Goal: Task Accomplishment & Management: Use online tool/utility

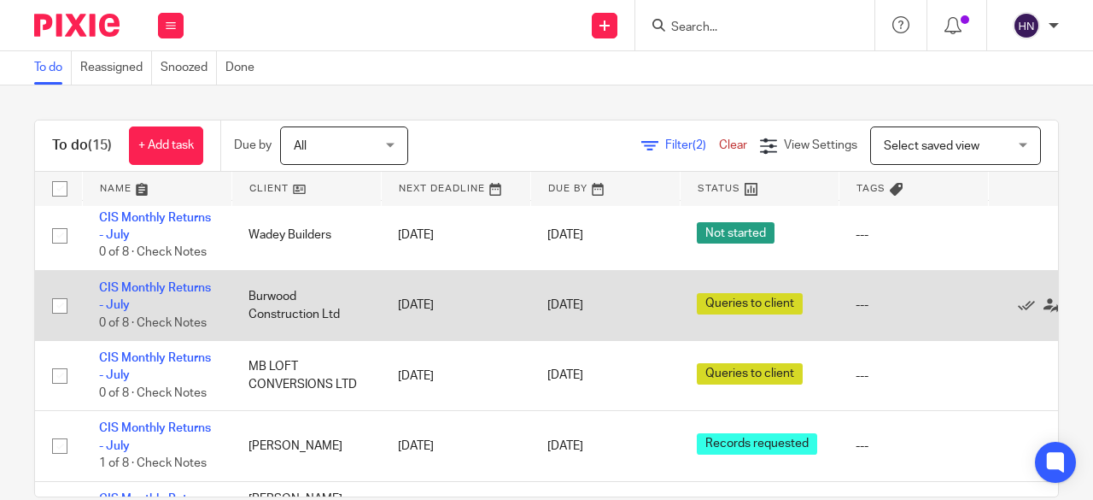
scroll to position [513, 0]
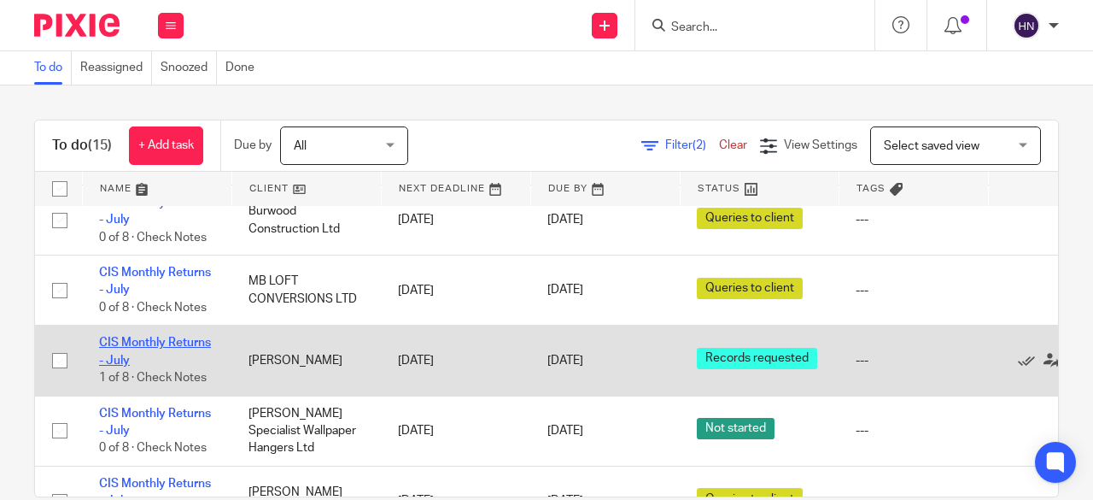
click at [202, 340] on link "CIS Monthly Returns - July" at bounding box center [155, 351] width 112 height 29
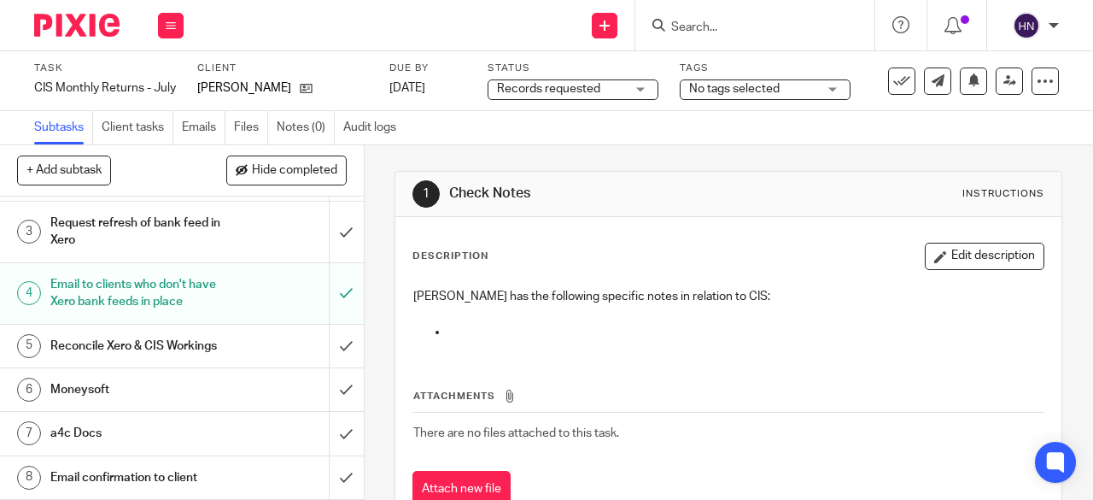
scroll to position [132, 0]
click at [104, 467] on h1 "Email confirmation to client" at bounding box center [137, 478] width 174 height 26
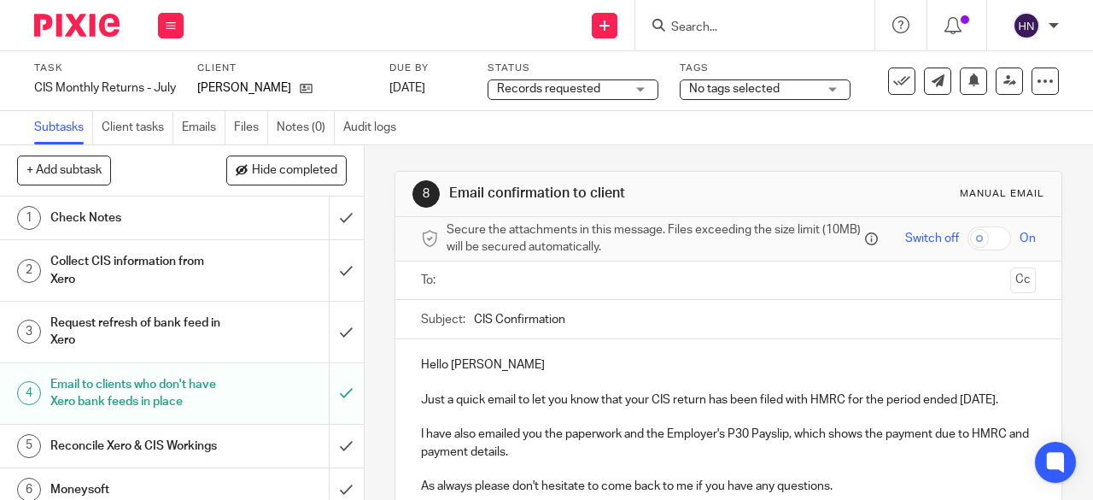
scroll to position [85, 0]
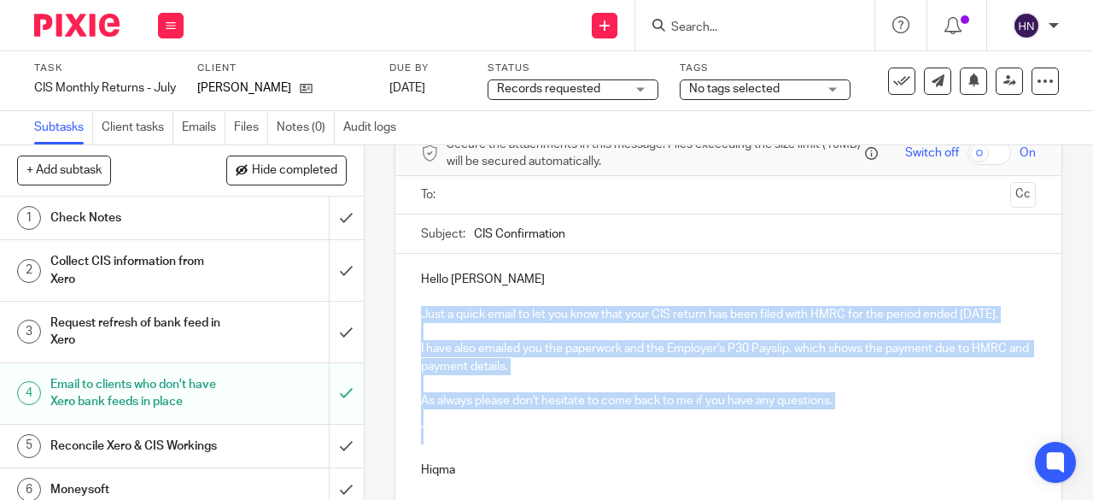
drag, startPoint x: 412, startPoint y: 312, endPoint x: 923, endPoint y: 455, distance: 530.6
click at [941, 460] on div "Hello Luke Just a quick email to let you know that your CIS return has been fil…" at bounding box center [729, 372] width 666 height 237
copy div "Just a quick email to let you know that your CIS return has been filed with HMR…"
click at [894, 78] on icon at bounding box center [902, 81] width 17 height 17
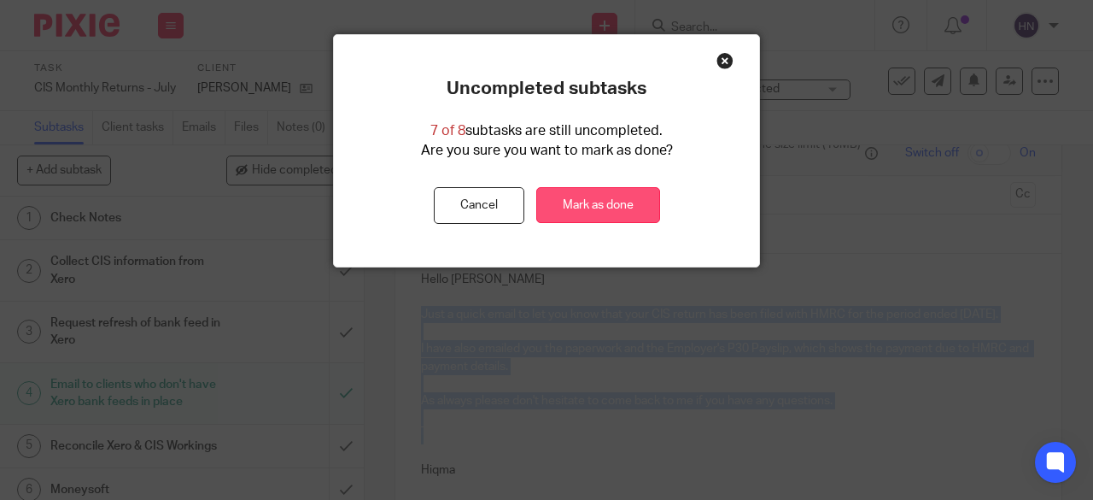
click at [636, 197] on link "Mark as done" at bounding box center [598, 205] width 124 height 37
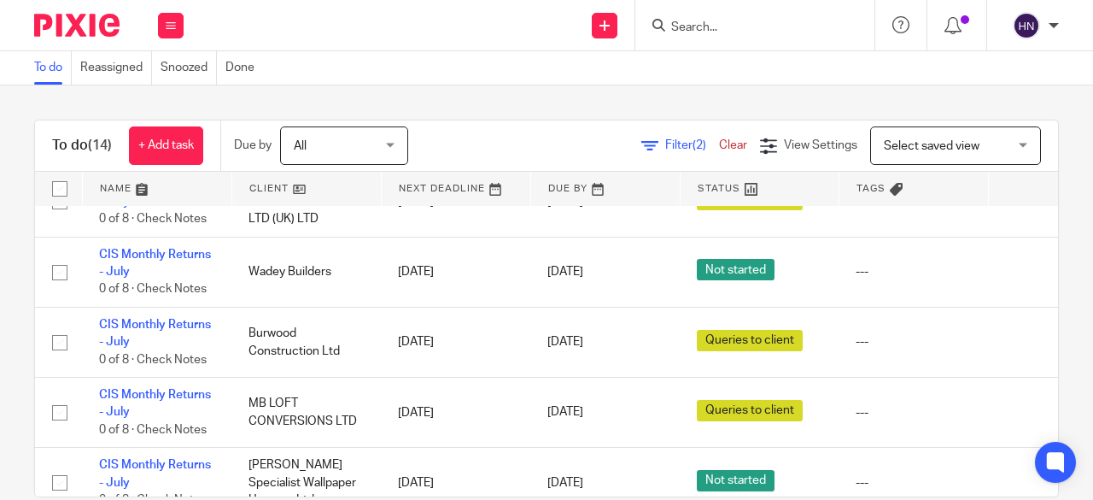
scroll to position [393, 0]
